Goal: Task Accomplishment & Management: Use online tool/utility

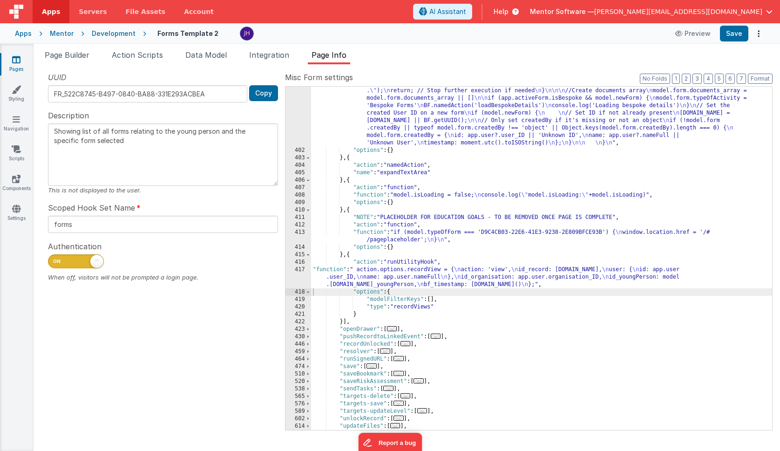
scroll to position [3049, 0]
click at [208, 54] on span "Data Model" at bounding box center [205, 54] width 41 height 9
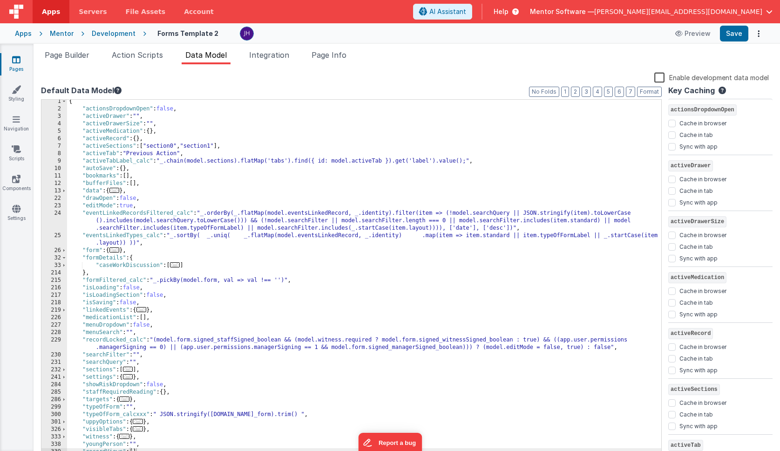
scroll to position [6, 0]
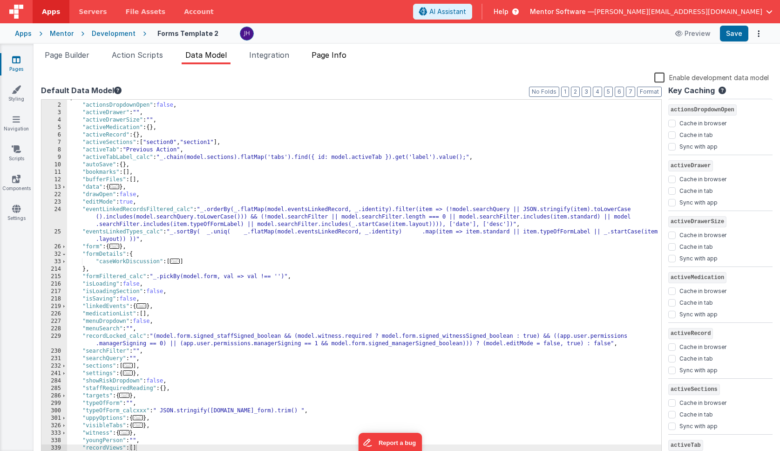
click at [339, 57] on span "Page Info" at bounding box center [329, 54] width 35 height 9
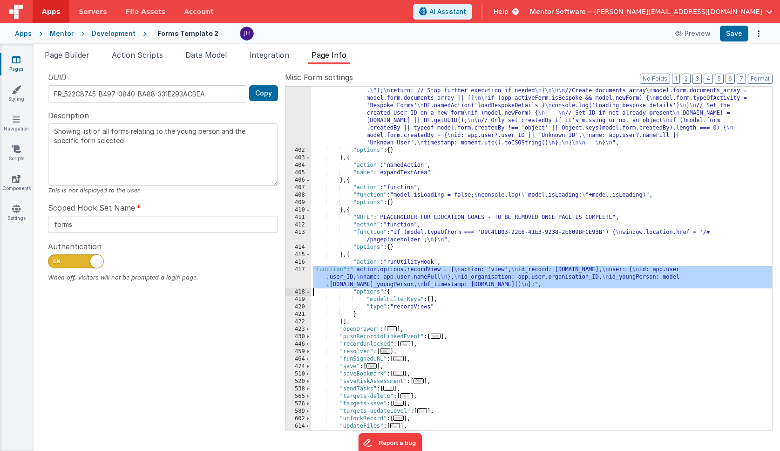
click at [297, 274] on div "417" at bounding box center [299, 277] width 26 height 22
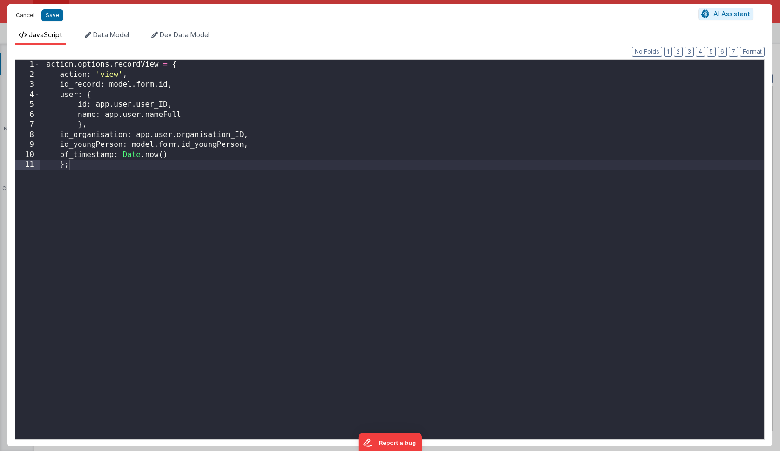
click at [24, 15] on button "Cancel" at bounding box center [25, 15] width 28 height 13
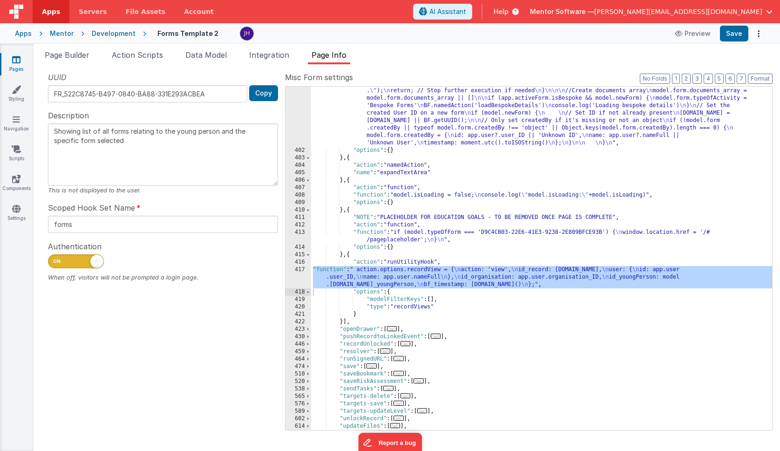
click at [296, 276] on div "417" at bounding box center [299, 277] width 26 height 22
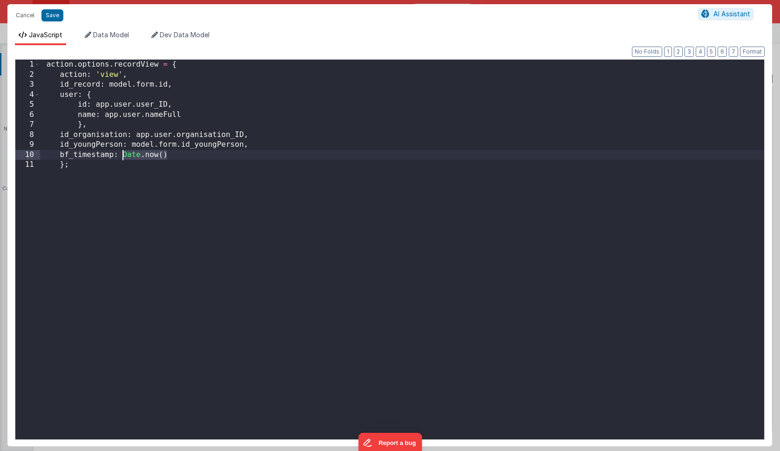
drag, startPoint x: 169, startPoint y: 153, endPoint x: 123, endPoint y: 154, distance: 46.1
click at [123, 154] on div "action . options . recordView = { action : 'view' , id_record : model . form . …" at bounding box center [402, 260] width 725 height 400
click at [55, 19] on button "Save" at bounding box center [52, 15] width 22 height 12
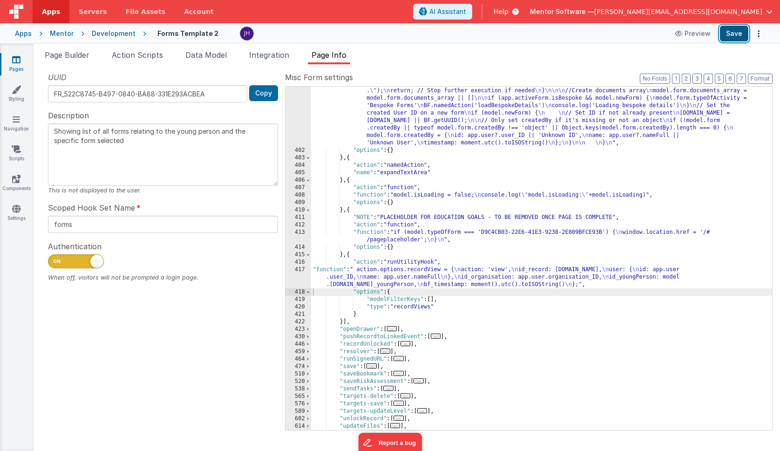
click at [736, 34] on button "Save" at bounding box center [734, 34] width 28 height 16
click at [75, 52] on span "Page Builder" at bounding box center [67, 54] width 45 height 9
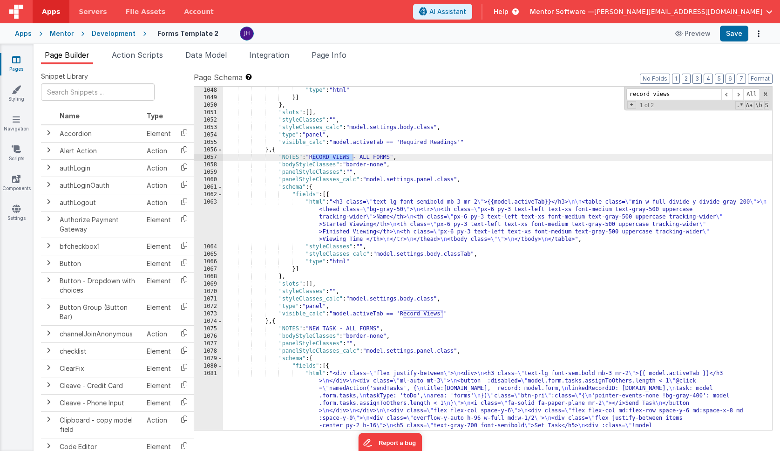
scroll to position [13936, 0]
type input "record views"
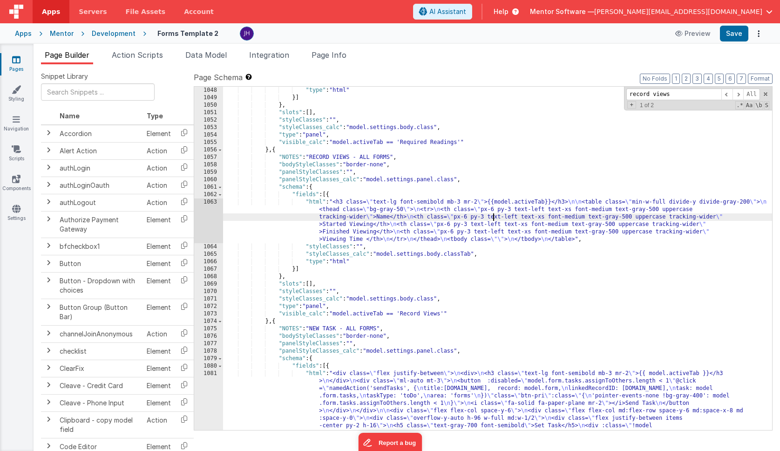
click at [209, 214] on div "1063" at bounding box center [208, 221] width 29 height 45
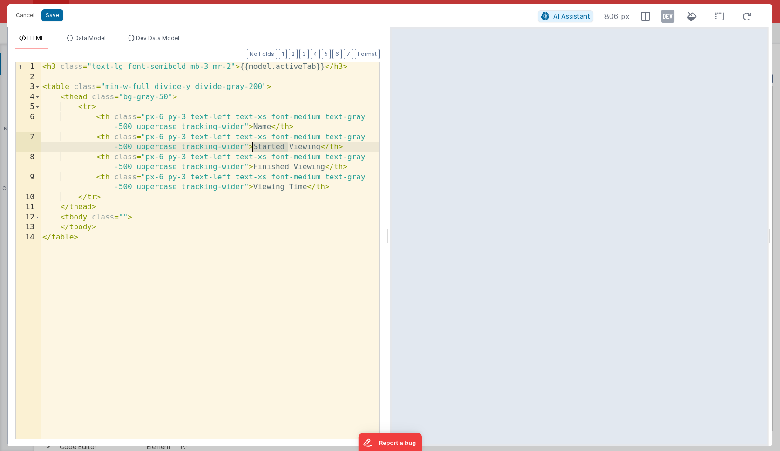
drag, startPoint x: 287, startPoint y: 147, endPoint x: 254, endPoint y: 147, distance: 33.1
click at [254, 147] on div "< h3 class = "text-lg font-semibold mb-3 mr-2" > {{model.activeTab}} </ h3 > < …" at bounding box center [210, 260] width 339 height 397
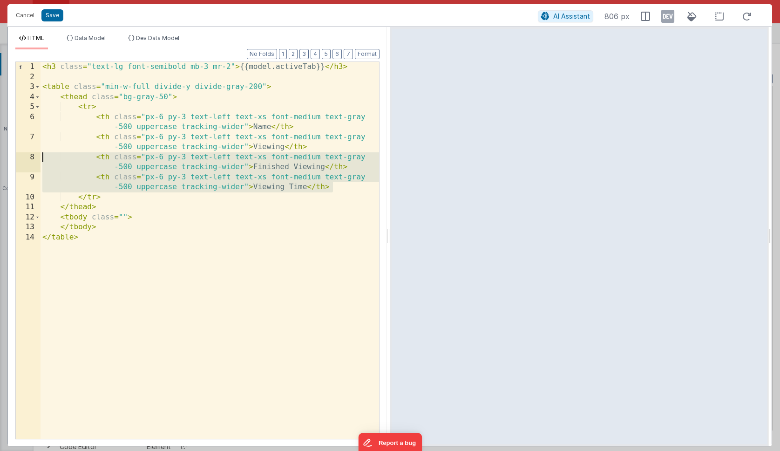
drag, startPoint x: 335, startPoint y: 188, endPoint x: -19, endPoint y: 158, distance: 355.0
click at [0, 158] on html "Cancel Save AI Assistant 806 px HTML Data Model Dev Data Model Format 7 6 5 4 3…" at bounding box center [390, 225] width 780 height 451
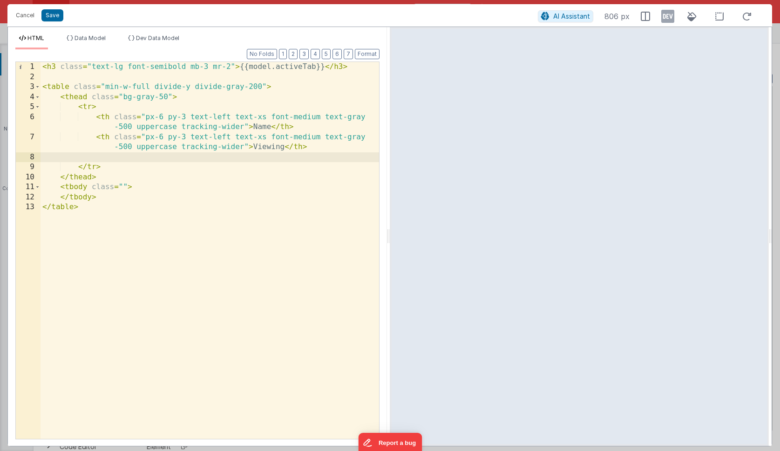
click at [174, 165] on div "< h3 class = "text-lg font-semibold mb-3 mr-2" > {{model.activeTab}} </ h3 > < …" at bounding box center [210, 260] width 339 height 397
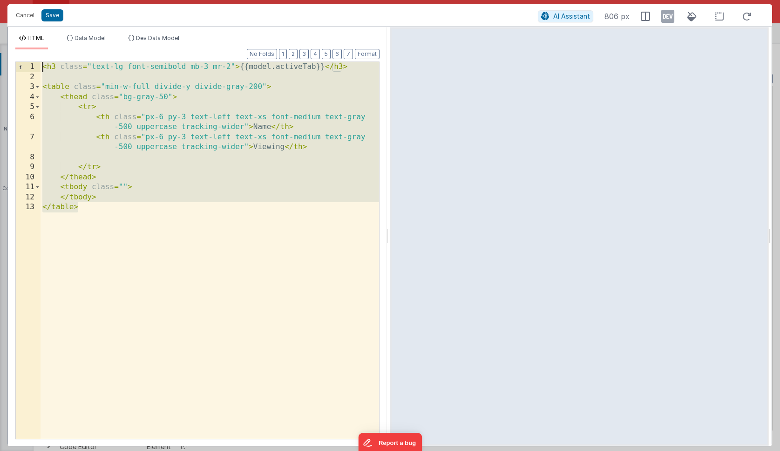
drag, startPoint x: 94, startPoint y: 208, endPoint x: -7, endPoint y: 45, distance: 191.9
click at [0, 45] on html "Cancel Save AI Assistant 806 px HTML Data Model Dev Data Model Format 7 6 5 4 3…" at bounding box center [390, 225] width 780 height 451
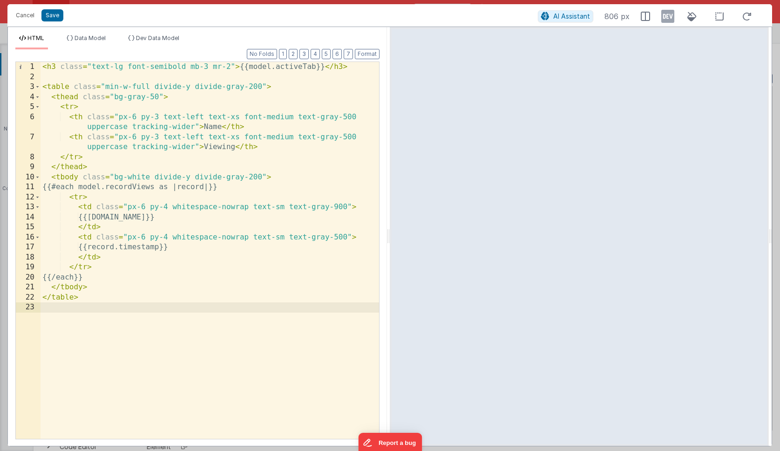
click at [212, 274] on div "< h3 class = "text-lg font-semibold mb-3 mr-2" > {{model.activeTab}} </ h3 > < …" at bounding box center [210, 260] width 339 height 397
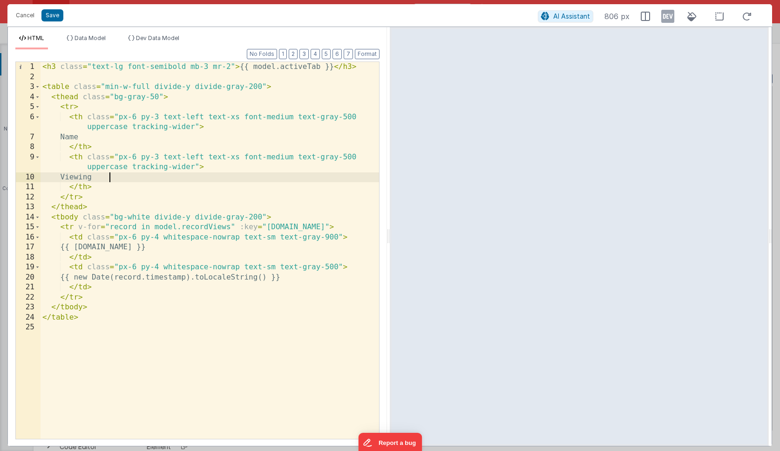
click at [110, 179] on div "< h3 class = "text-lg font-semibold mb-3 mr-2" > {{ model.activeTab }} </ h3 > …" at bounding box center [210, 260] width 339 height 397
click at [55, 15] on button "Save" at bounding box center [52, 15] width 22 height 12
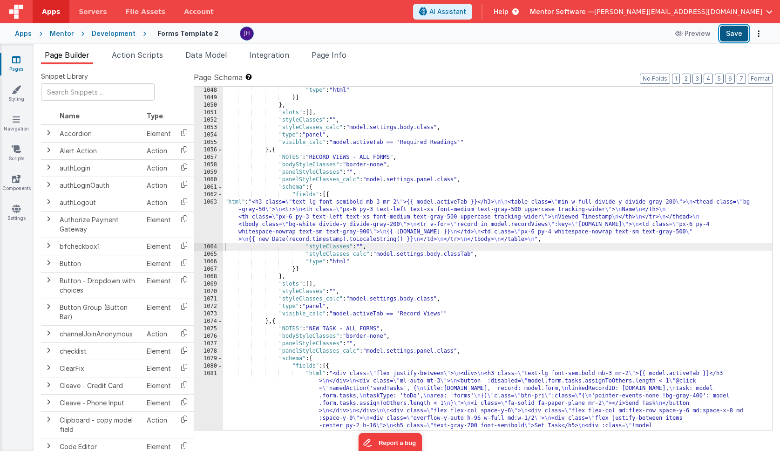
click at [731, 36] on button "Save" at bounding box center [734, 34] width 28 height 16
click at [143, 68] on div "Snippet Library Name Type Accordion Element Alert Action Action authLogin Actio…" at bounding box center [407, 265] width 747 height 402
click at [59, 34] on div "Mentor" at bounding box center [62, 33] width 24 height 9
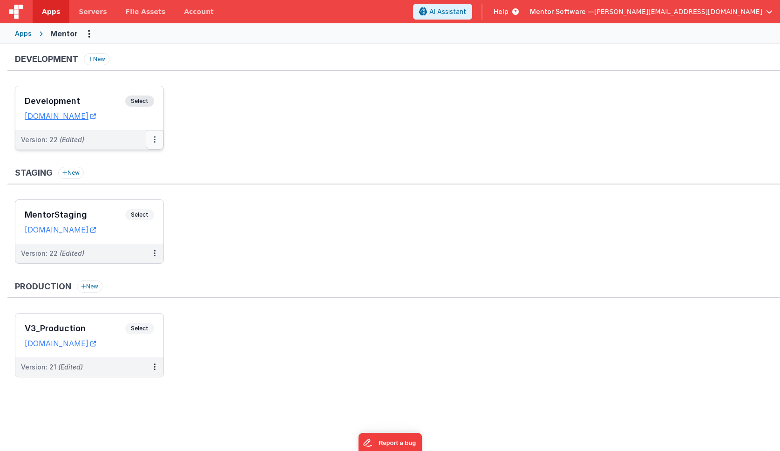
click at [158, 139] on button at bounding box center [155, 140] width 18 height 20
click at [138, 197] on link "Deploy..." at bounding box center [123, 194] width 82 height 17
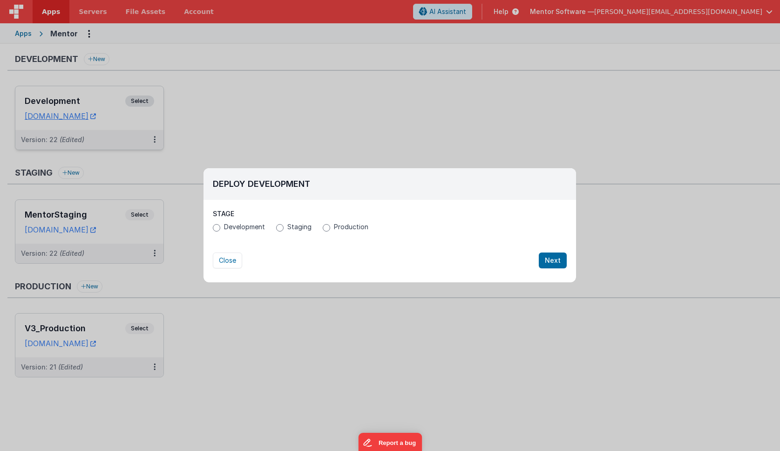
click at [295, 232] on div "Development Staging Production" at bounding box center [390, 228] width 354 height 12
click at [288, 227] on span "Staging" at bounding box center [300, 226] width 24 height 9
click at [284, 227] on input "Staging" at bounding box center [279, 227] width 7 height 7
radio input "true"
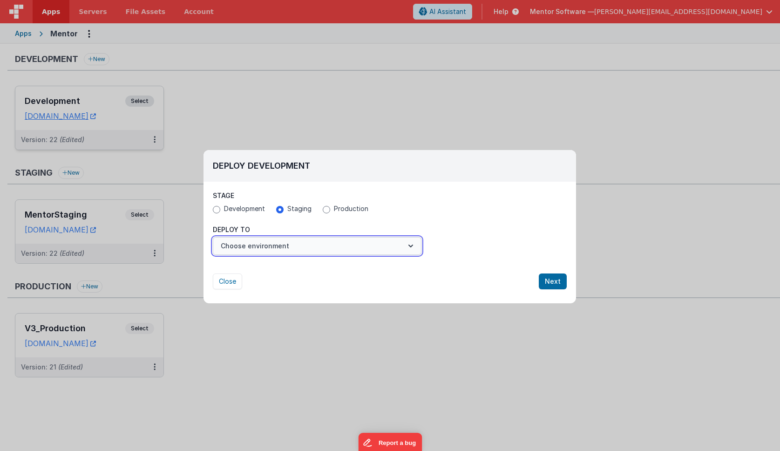
click at [279, 245] on button "Choose environment" at bounding box center [317, 246] width 209 height 18
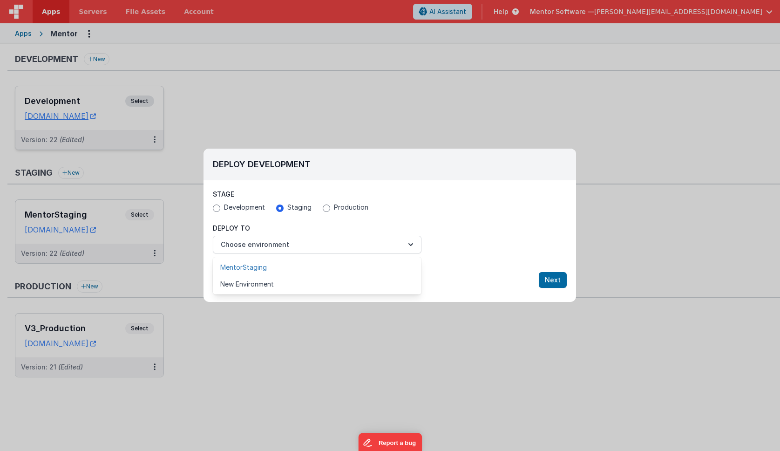
click at [271, 263] on link "MentorStaging" at bounding box center [317, 267] width 209 height 17
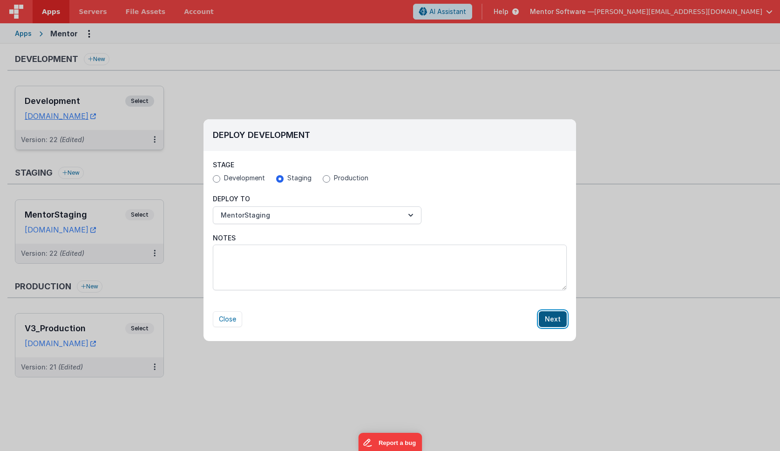
click at [549, 317] on button "Next" at bounding box center [553, 319] width 28 height 16
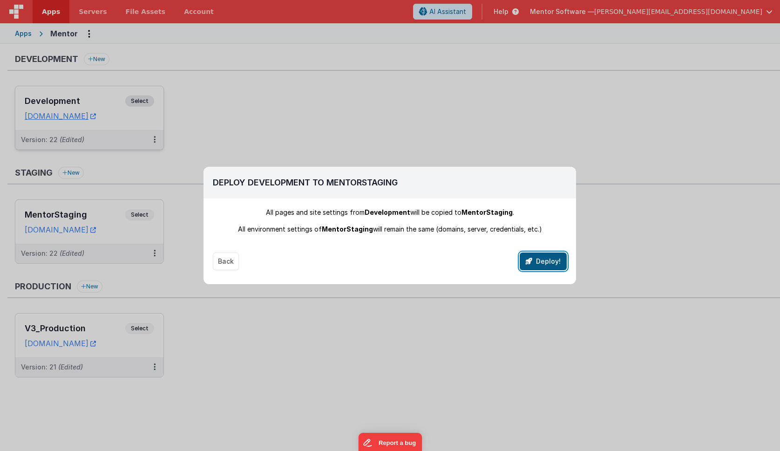
click at [538, 262] on button "Deploy!" at bounding box center [543, 262] width 47 height 18
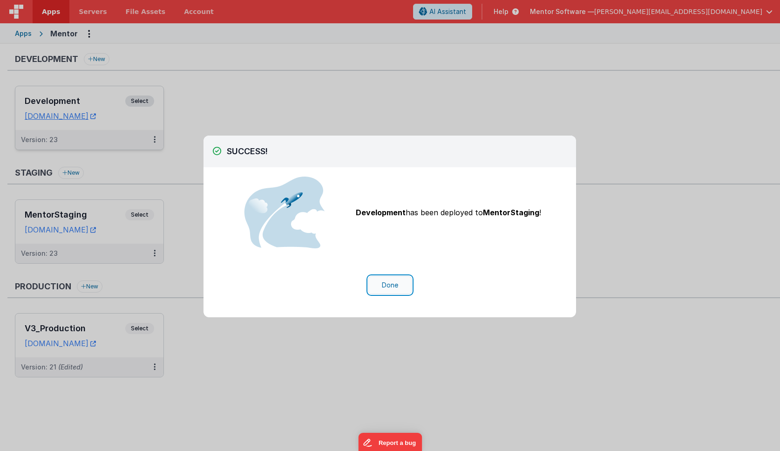
click at [388, 292] on button "Done" at bounding box center [390, 285] width 43 height 18
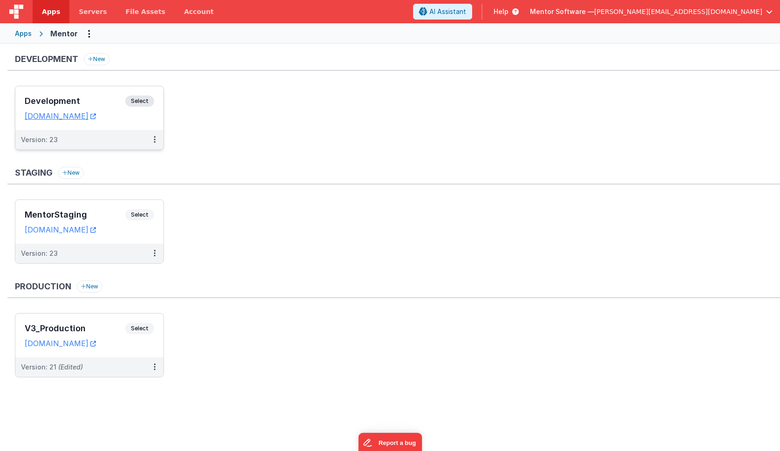
click at [484, 206] on ul "MentorStaging Select URLs [DOMAIN_NAME] Version: 23" at bounding box center [398, 236] width 766 height 74
click at [96, 205] on div "MentorStaging Select URLs [DOMAIN_NAME]" at bounding box center [89, 222] width 148 height 44
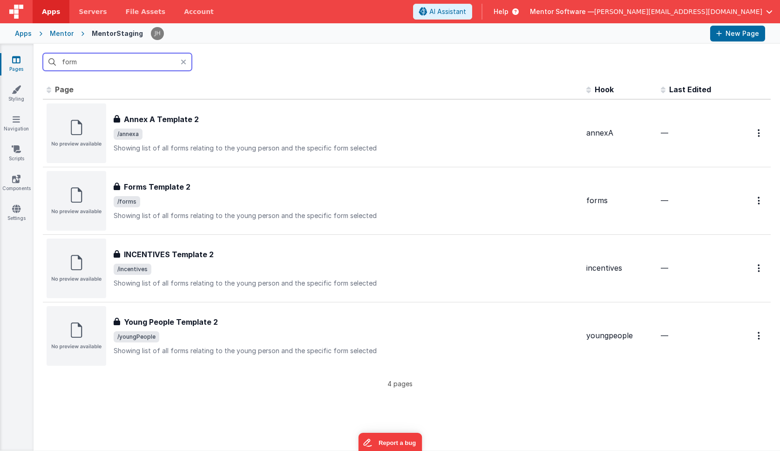
click at [102, 61] on input "form" at bounding box center [117, 62] width 149 height 18
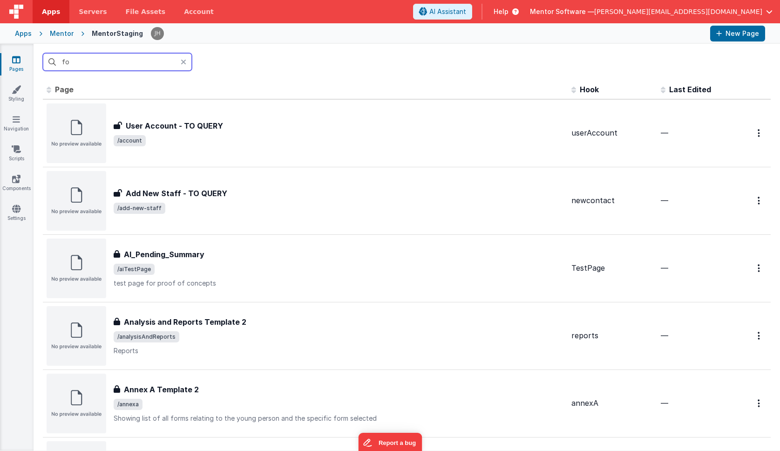
type input "f"
click at [17, 155] on link "Scripts" at bounding box center [17, 153] width 34 height 19
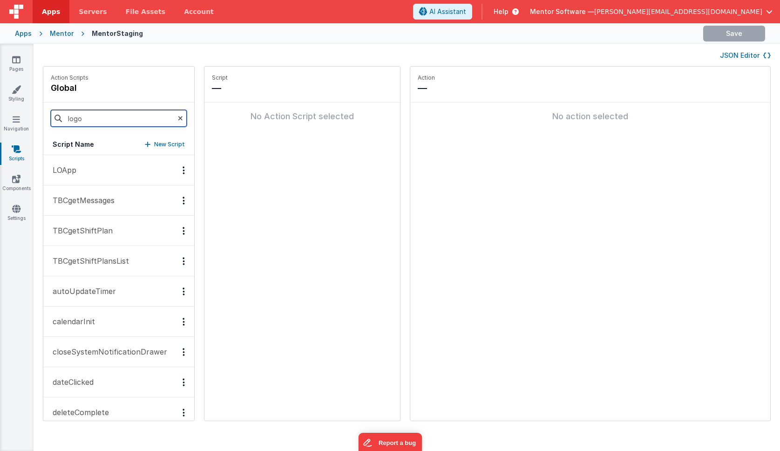
click at [103, 122] on input "logo" at bounding box center [119, 118] width 136 height 17
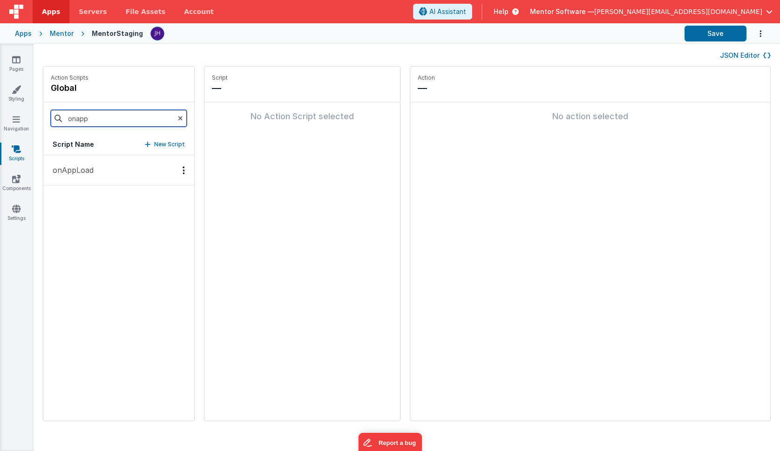
type input "onapp"
click at [73, 169] on p "onAppLoad" at bounding box center [70, 169] width 47 height 11
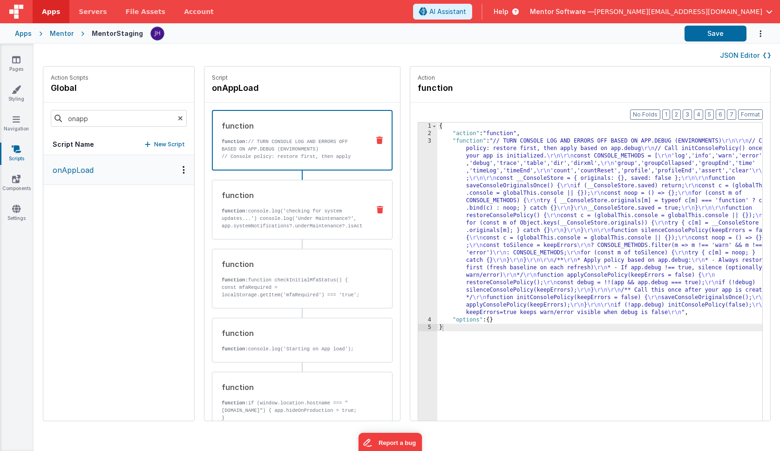
click at [284, 217] on p "function: console.log('checking for system updates...') console.log('Under Main…" at bounding box center [292, 237] width 141 height 60
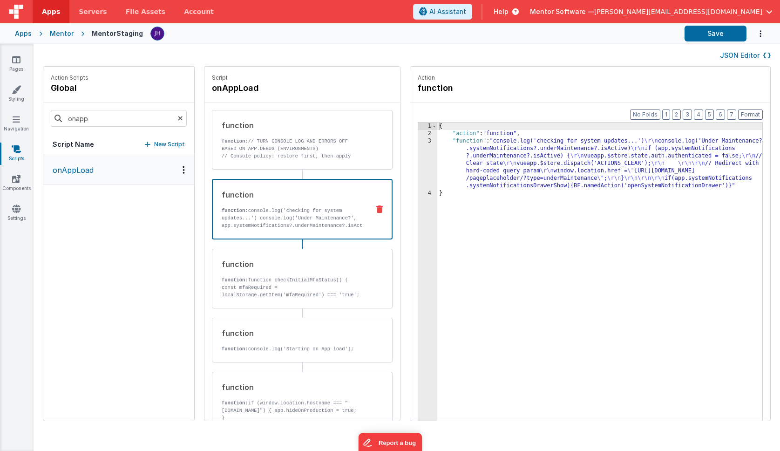
click at [488, 163] on div "{ "action" : "function" , "function" : "console.log('checking for system update…" at bounding box center [614, 294] width 353 height 342
click at [418, 155] on div "3" at bounding box center [427, 163] width 19 height 52
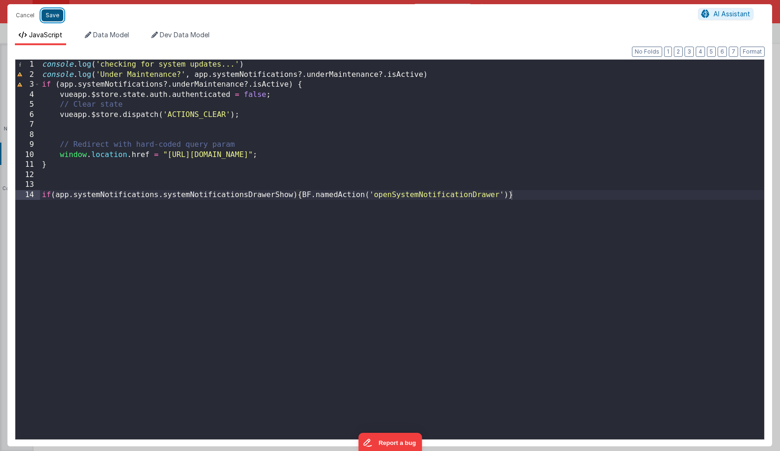
click at [52, 15] on button "Save" at bounding box center [52, 15] width 22 height 12
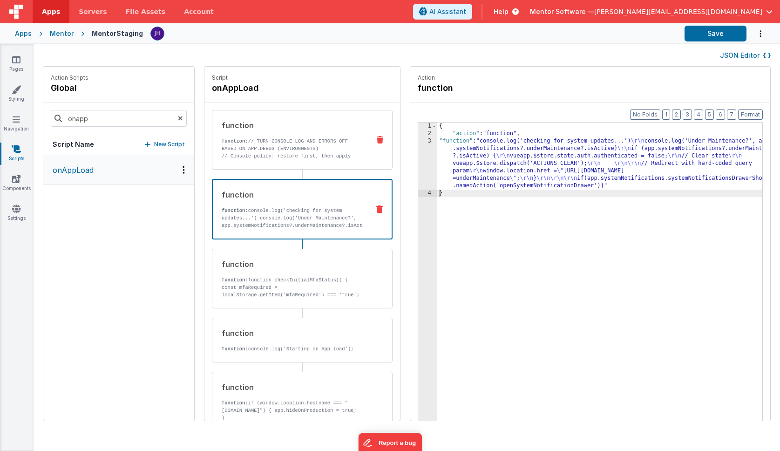
click at [279, 144] on p "function: // TURN CONSOLE LOG AND ERRORS OFF BASED ON APP.DEBUG (ENVIRONMENTS)" at bounding box center [292, 144] width 141 height 15
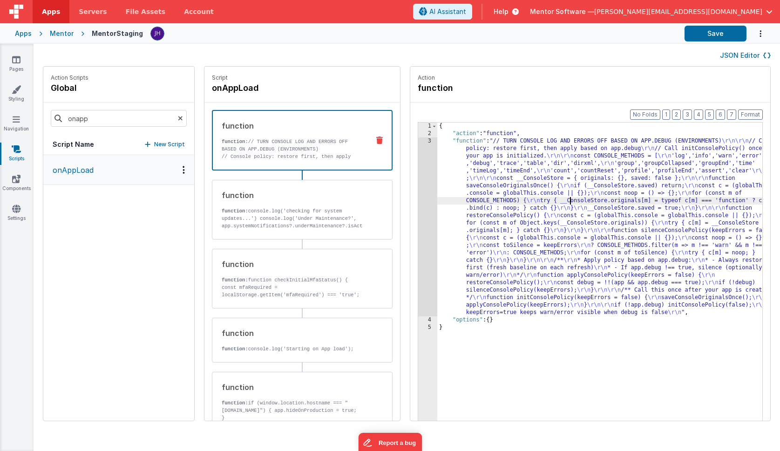
click at [541, 199] on div "{ "action" : "function" , "function" : "// TURN CONSOLE LOG AND ERRORS OFF BASE…" at bounding box center [614, 294] width 353 height 342
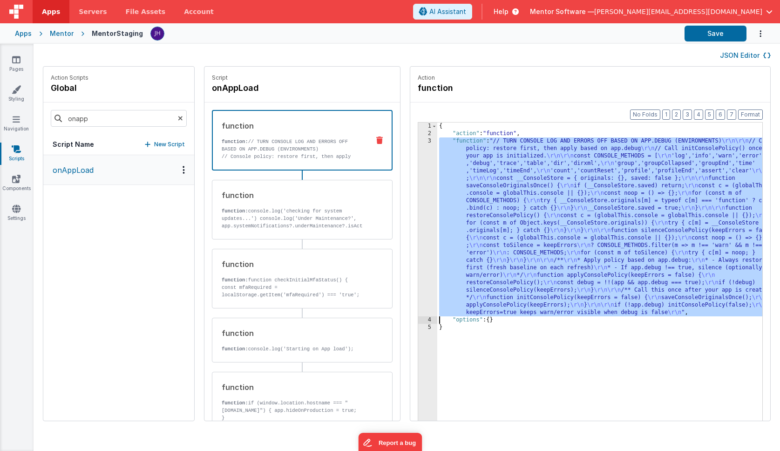
click at [418, 185] on div "3" at bounding box center [427, 226] width 19 height 179
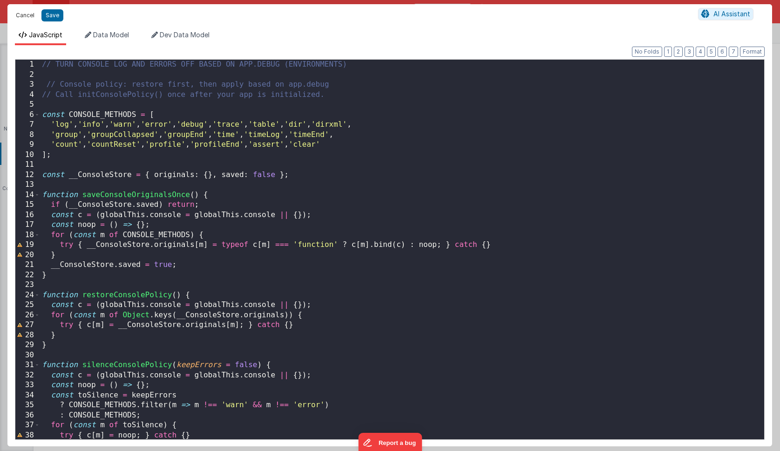
click at [29, 15] on button "Cancel" at bounding box center [25, 15] width 28 height 13
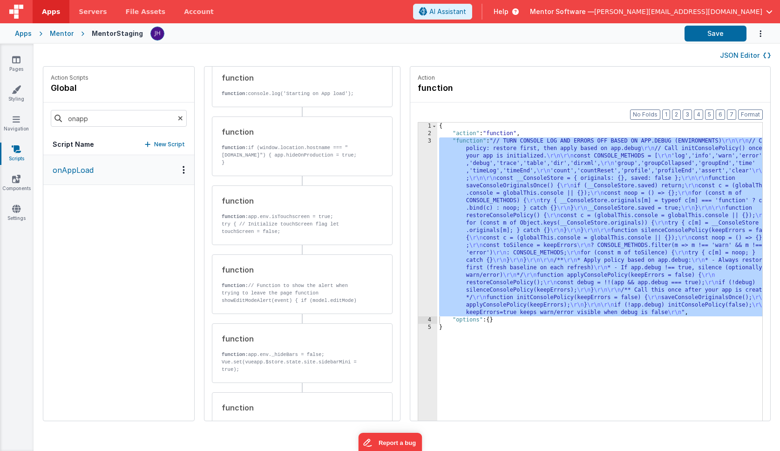
scroll to position [262, 0]
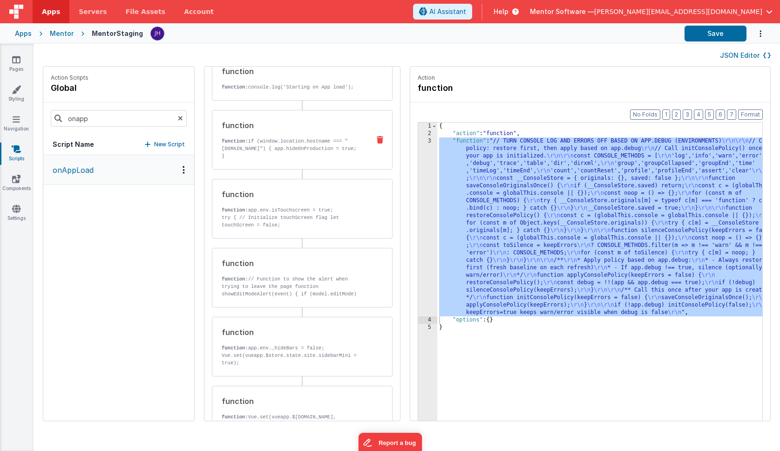
click at [269, 147] on p "function: if (window.location.hostname === "[DOMAIN_NAME]") { app.hideOnProduct…" at bounding box center [292, 148] width 141 height 22
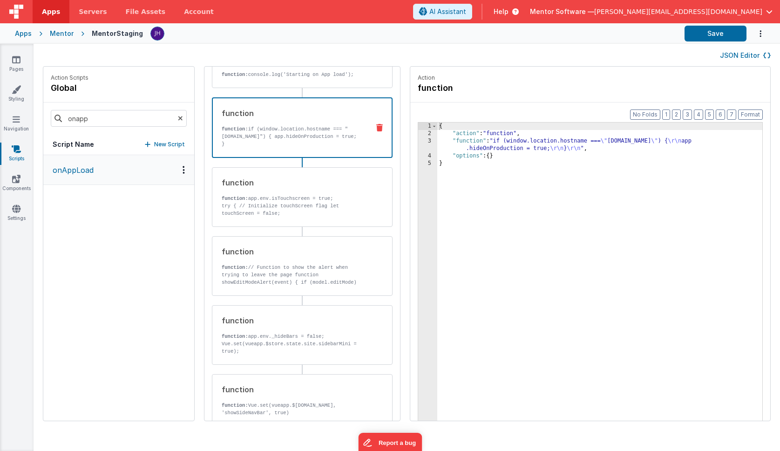
scroll to position [274, 0]
click at [266, 192] on div "function function: app.env.isTouchscreen = true; try { // Initialize touchScree…" at bounding box center [287, 196] width 150 height 40
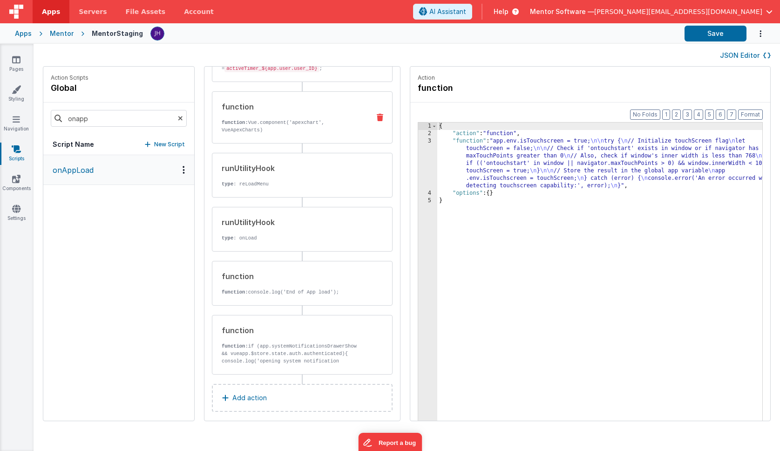
scroll to position [810, 0]
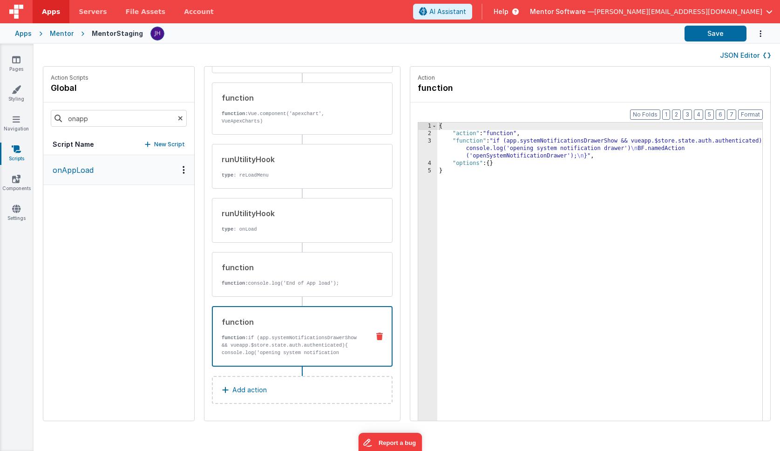
click at [264, 348] on p "function: if (app.systemNotificationsDrawerShow && vueapp.$store.state.auth.aut…" at bounding box center [292, 356] width 140 height 45
click at [470, 144] on div "{ "action" : "function" , "function" : "if (app.systemNotificationsDrawerShow &…" at bounding box center [614, 294] width 353 height 342
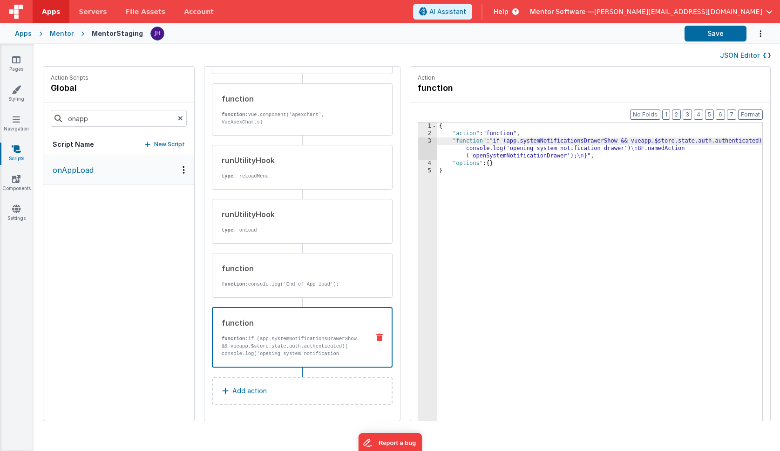
click at [418, 145] on div "3" at bounding box center [427, 148] width 19 height 22
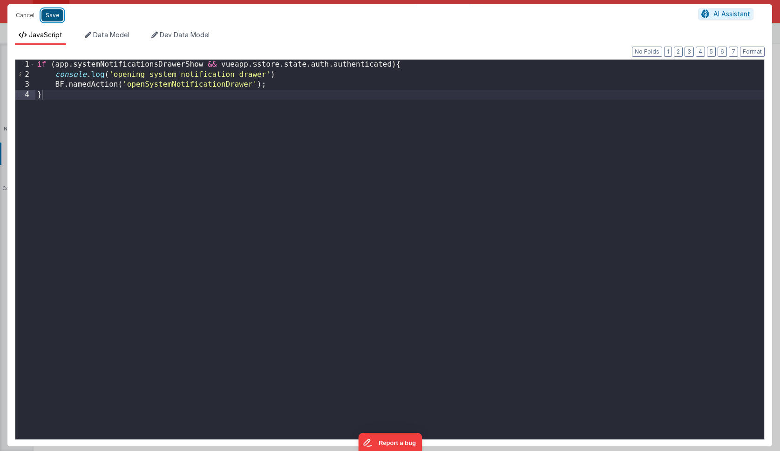
click at [54, 15] on button "Save" at bounding box center [52, 15] width 22 height 12
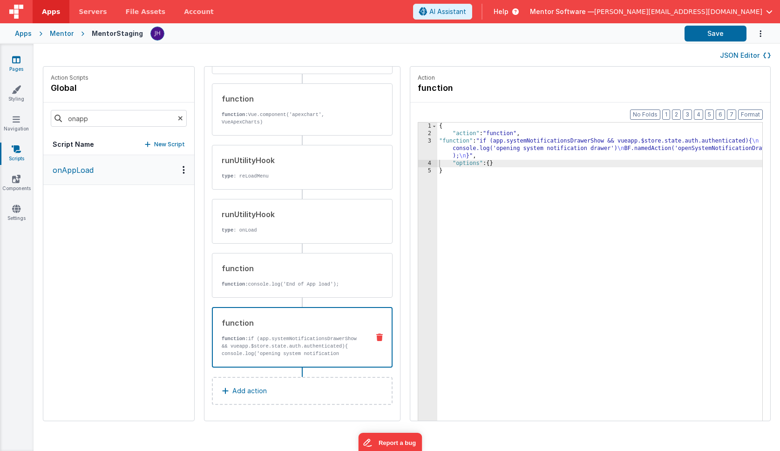
click at [18, 63] on icon at bounding box center [16, 59] width 8 height 9
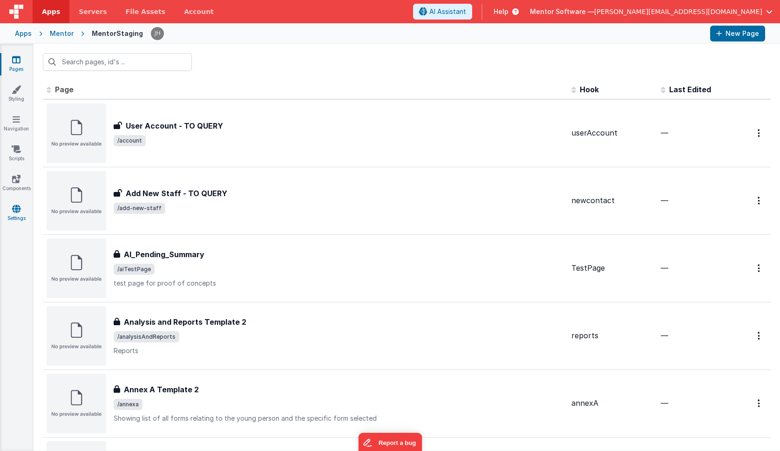
click at [17, 208] on icon at bounding box center [16, 208] width 8 height 9
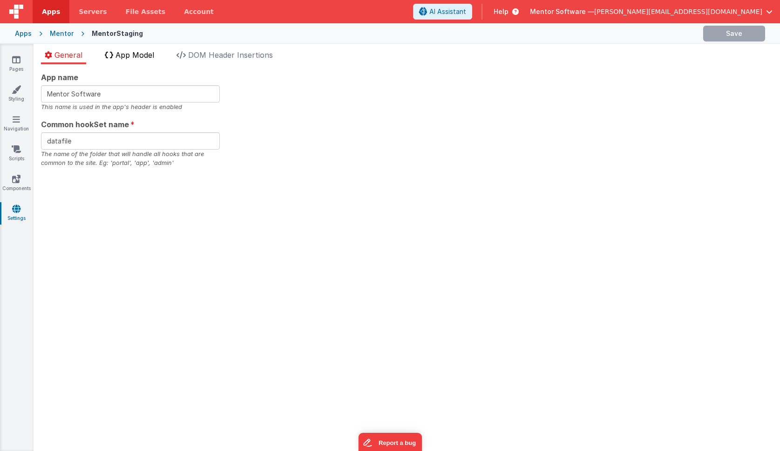
click at [129, 61] on li "App Model" at bounding box center [129, 56] width 57 height 15
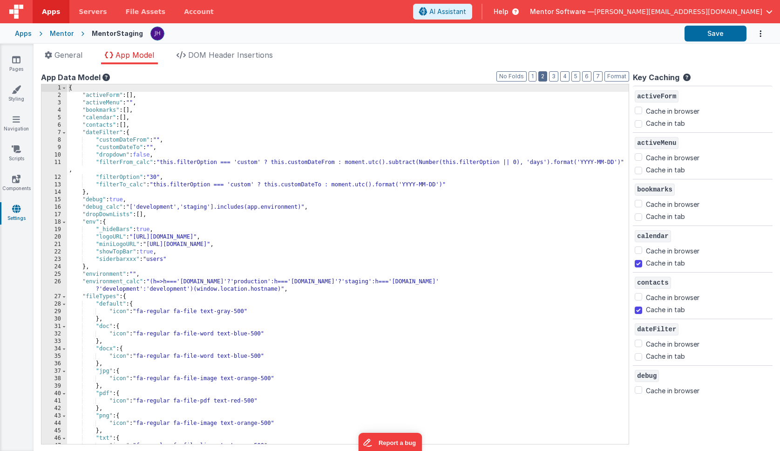
click at [546, 77] on button "2" at bounding box center [543, 76] width 9 height 10
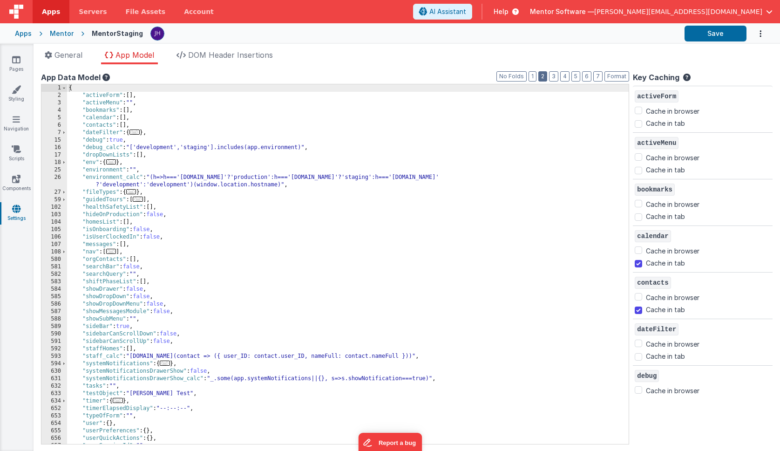
scroll to position [43, 0]
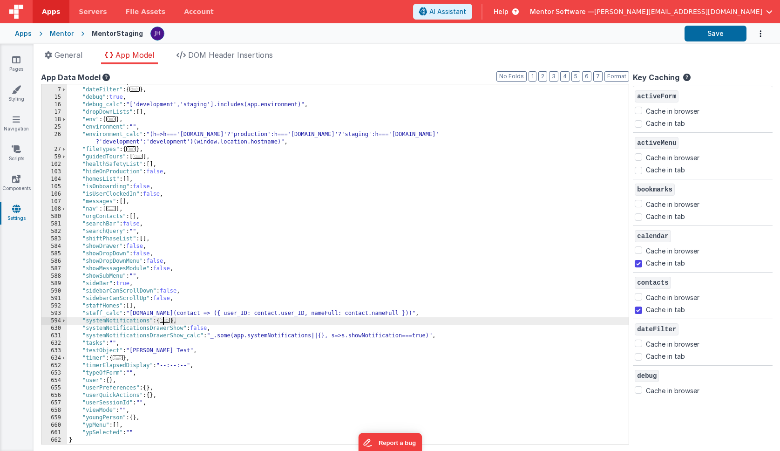
click at [168, 321] on span "..." at bounding box center [165, 320] width 10 height 5
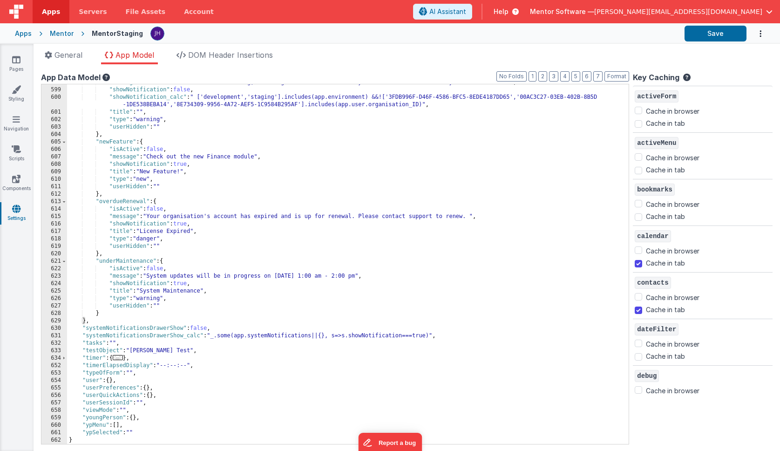
scroll to position [319, 0]
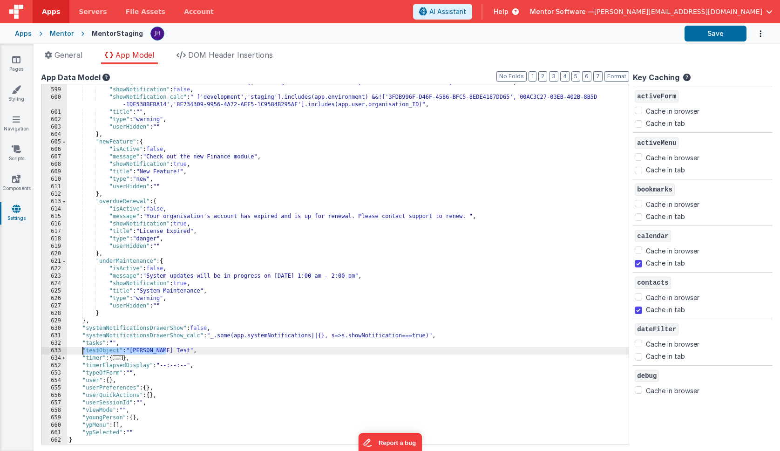
drag, startPoint x: 169, startPoint y: 351, endPoint x: 83, endPoint y: 349, distance: 85.8
click at [83, 349] on div ""message" : "This environment is for testing, training and demonstration only. …" at bounding box center [348, 266] width 562 height 375
checkbox input "true"
checkbox input "false"
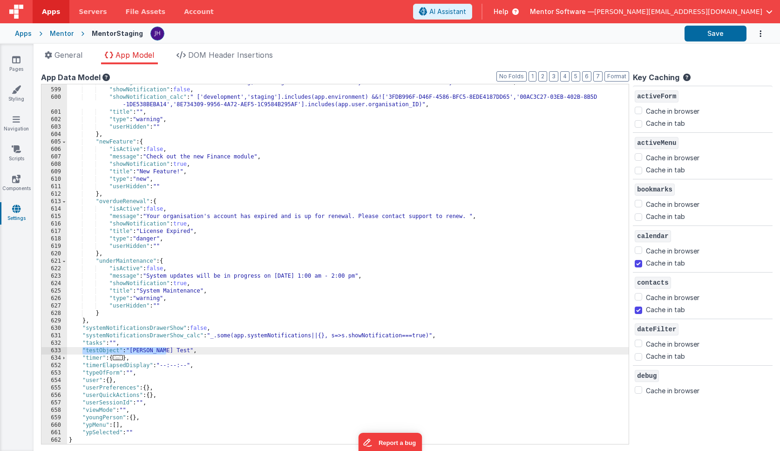
checkbox input "true"
checkbox input "false"
checkbox input "true"
checkbox input "false"
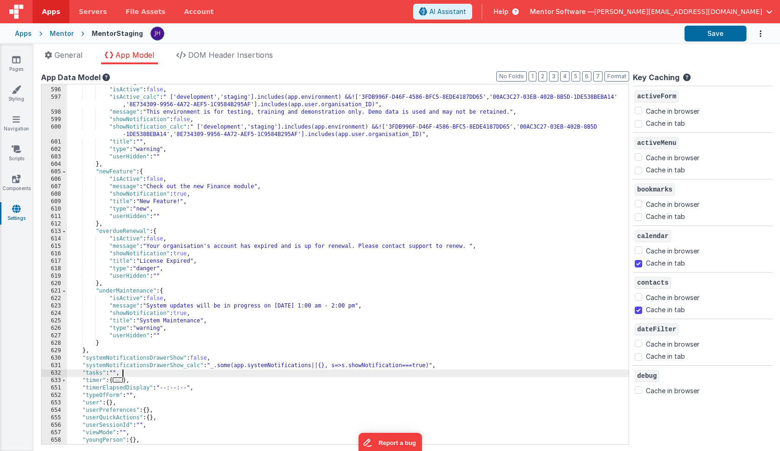
scroll to position [292, 0]
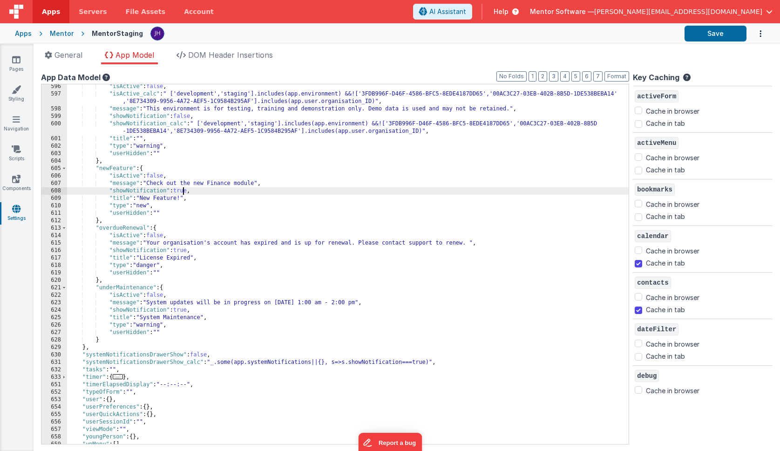
click at [183, 191] on div ""isActive" : false , "isActive_calc" : " ['development','staging'].includes(app…" at bounding box center [348, 270] width 562 height 375
click at [184, 250] on div ""isActive" : false , "isActive_calc" : " ['development','staging'].includes(app…" at bounding box center [348, 270] width 562 height 375
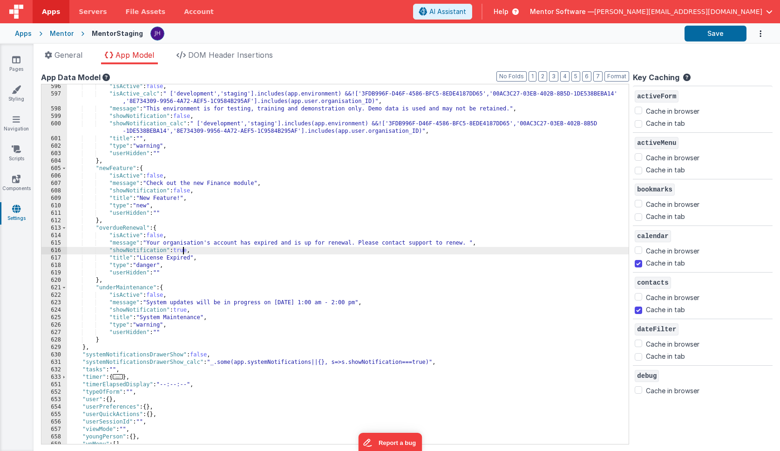
click at [184, 250] on div ""isActive" : false , "isActive_calc" : " ['development','staging'].includes(app…" at bounding box center [348, 270] width 562 height 375
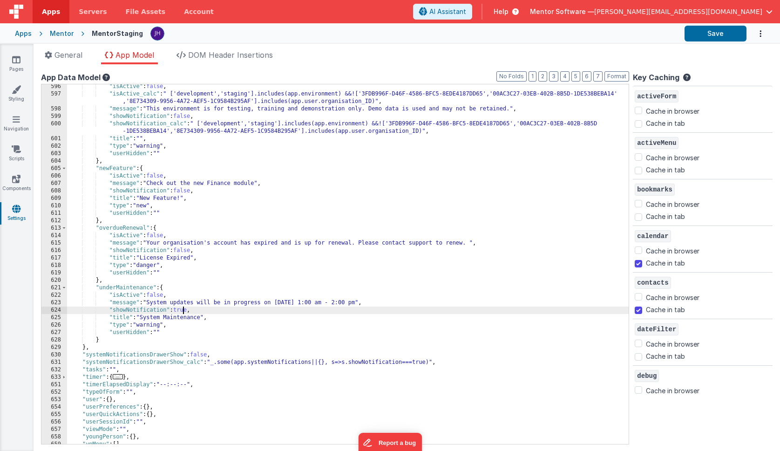
click at [183, 310] on div ""isActive" : false , "isActive_calc" : " ['development','staging'].includes(app…" at bounding box center [348, 270] width 562 height 375
click at [292, 267] on div ""isActive" : false , "isActive_calc" : " ['development','staging'].includes(app…" at bounding box center [348, 270] width 562 height 375
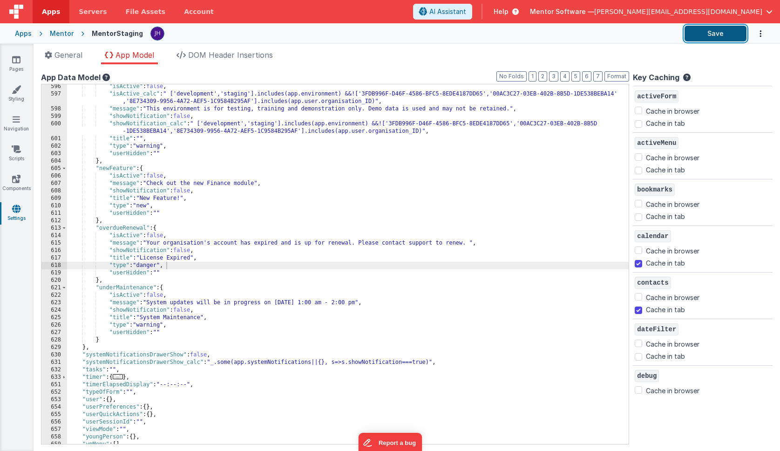
click at [720, 34] on button "Save" at bounding box center [716, 34] width 62 height 16
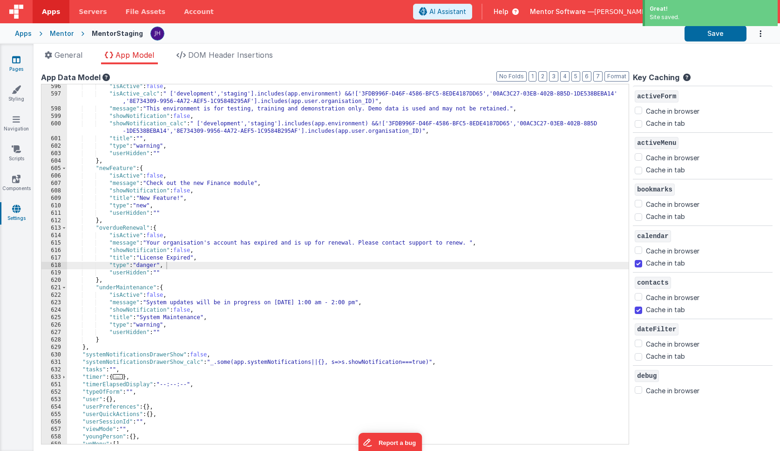
click at [20, 58] on icon at bounding box center [16, 59] width 8 height 9
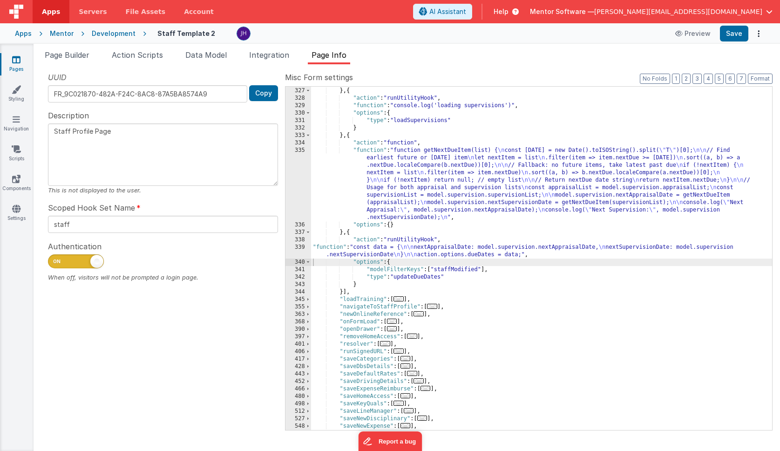
scroll to position [1476, 0]
click at [20, 61] on icon at bounding box center [16, 59] width 8 height 9
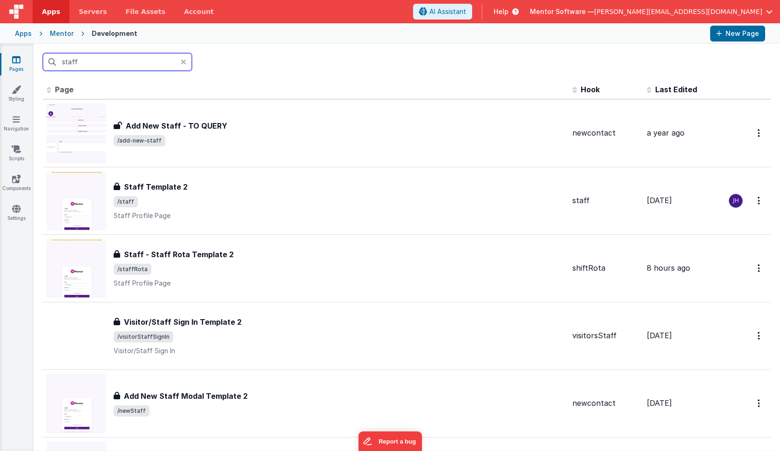
click at [90, 62] on input "staff" at bounding box center [117, 62] width 149 height 18
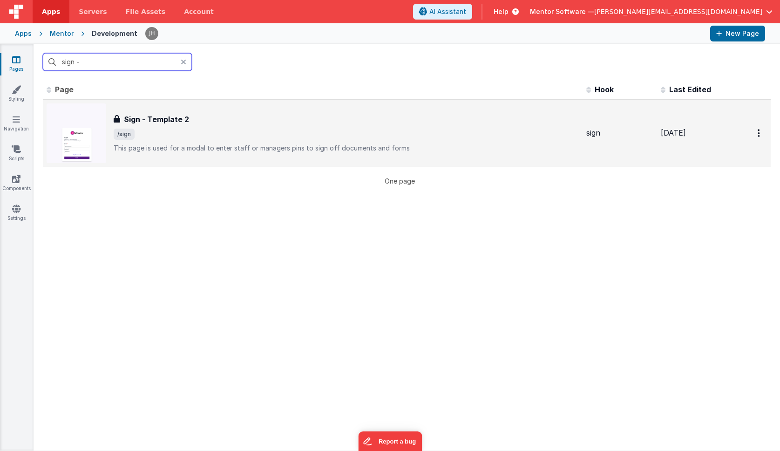
type input "sign -"
click at [146, 105] on div "Sign - Template 2 Sign - Template 2 /sign This page is used for a modal to ente…" at bounding box center [313, 133] width 533 height 60
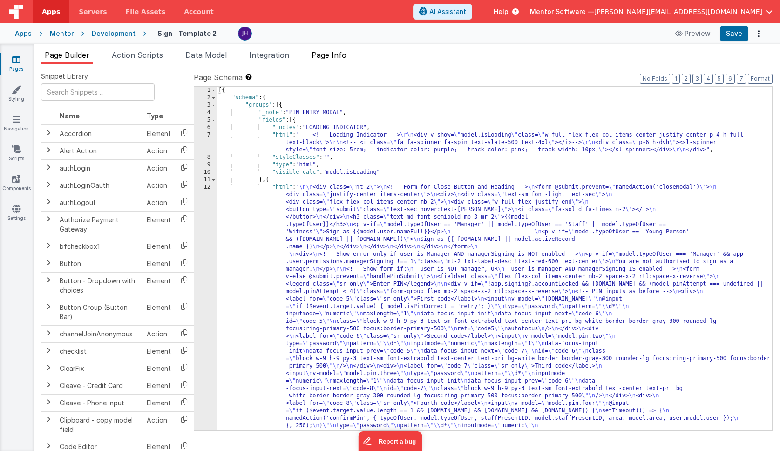
click at [337, 55] on span "Page Info" at bounding box center [329, 54] width 35 height 9
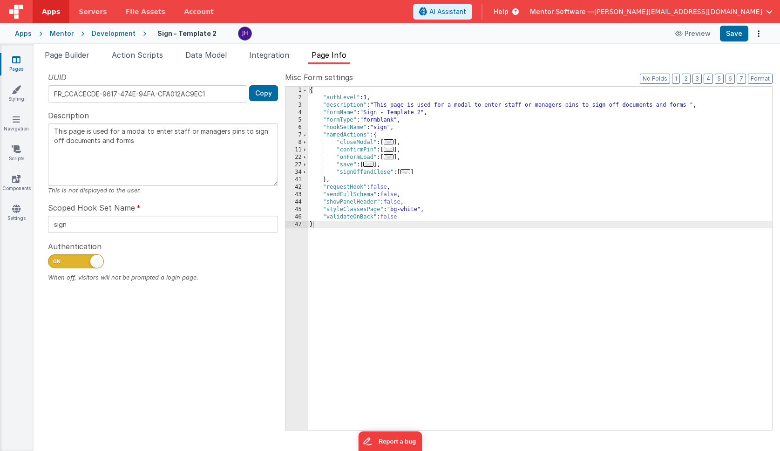
click at [407, 173] on span "..." at bounding box center [406, 171] width 10 height 5
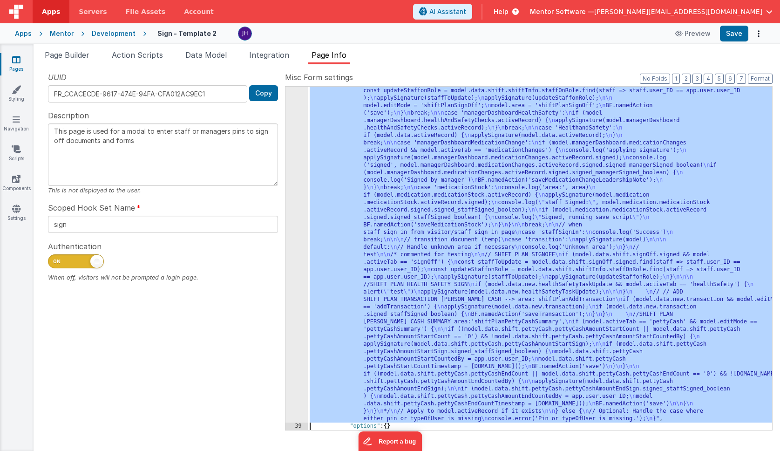
scroll to position [1133, 0]
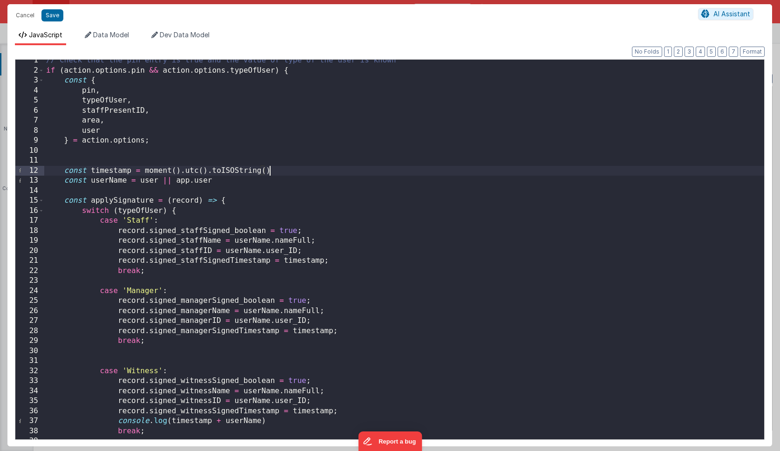
scroll to position [0, 0]
drag, startPoint x: 278, startPoint y: 170, endPoint x: 145, endPoint y: 169, distance: 132.3
click at [145, 169] on div "// Check that the pin entry is true and the value of type of the user is known …" at bounding box center [404, 255] width 720 height 400
